Goal: Task Accomplishment & Management: Complete application form

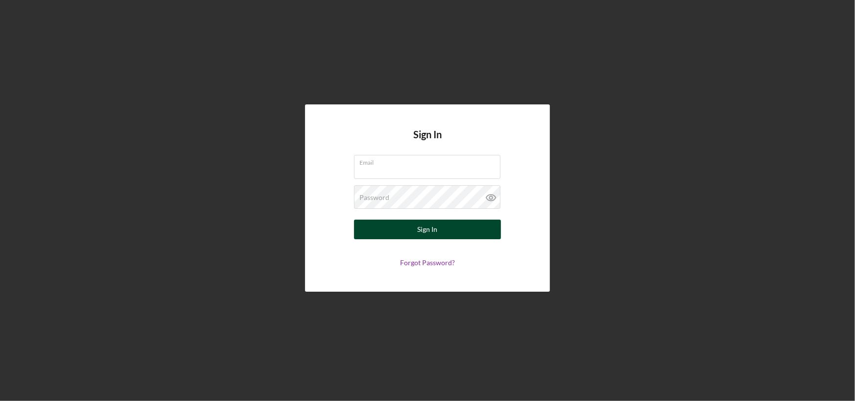
type input "[PERSON_NAME][EMAIL_ADDRESS][DOMAIN_NAME]"
click at [436, 226] on div "Sign In" at bounding box center [428, 229] width 20 height 20
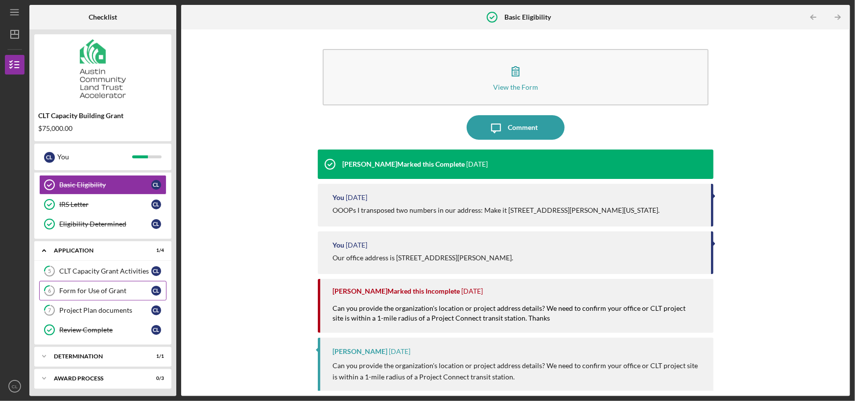
scroll to position [58, 0]
